Goal: Find specific page/section: Find specific page/section

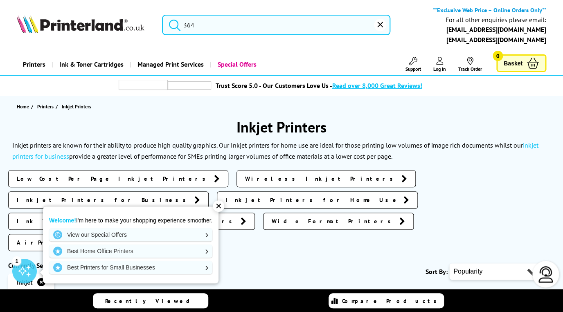
type input "36"
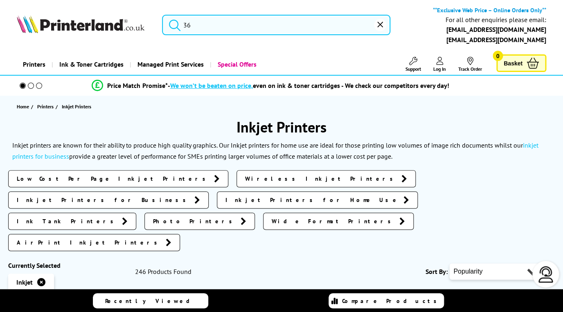
type input "3"
